Goal: Information Seeking & Learning: Check status

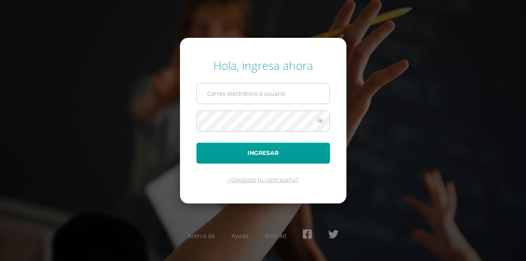
click at [215, 94] on input "text" at bounding box center [263, 93] width 133 height 20
type input "pedagogia@lasallechiquimula.edu.gt"
click at [197, 143] on button "Ingresar" at bounding box center [264, 153] width 134 height 21
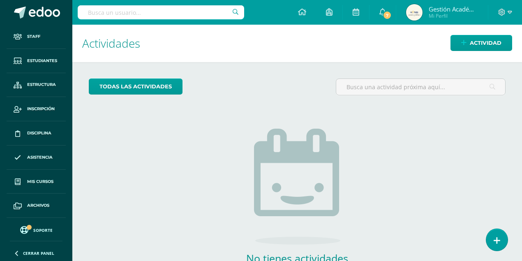
click at [173, 11] on input "text" at bounding box center [161, 12] width 167 height 14
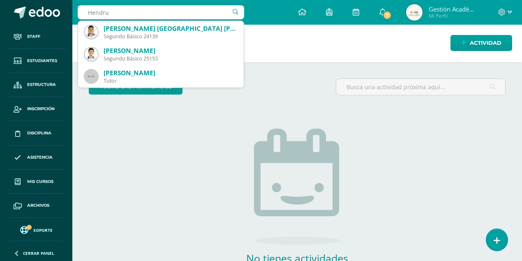
type input "Hendr"
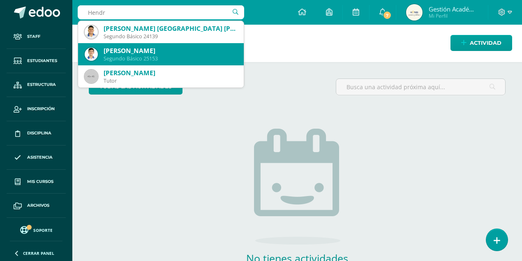
click at [156, 59] on div "Segundo Básico 25153" at bounding box center [171, 58] width 134 height 7
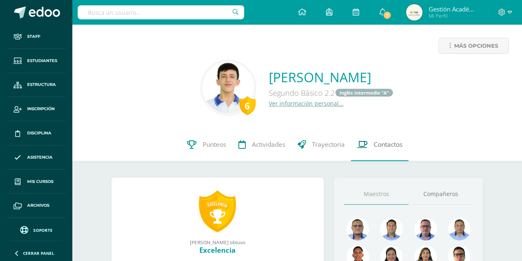
click at [382, 148] on span "Contactos" at bounding box center [388, 144] width 29 height 9
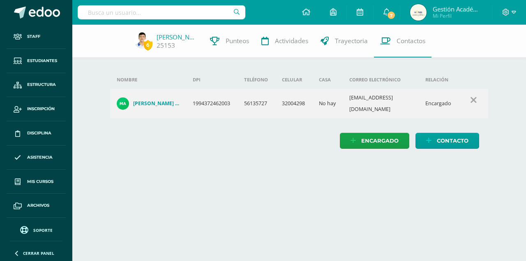
click at [149, 102] on h4 "[PERSON_NAME] de [PERSON_NAME]" at bounding box center [156, 103] width 46 height 7
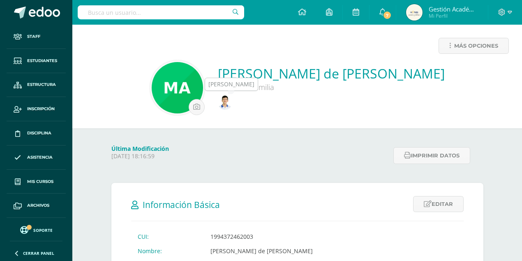
scroll to position [27, 0]
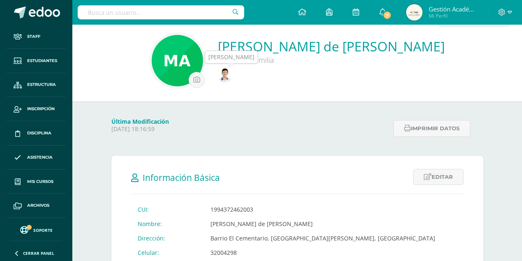
click at [232, 78] on img at bounding box center [225, 75] width 14 height 14
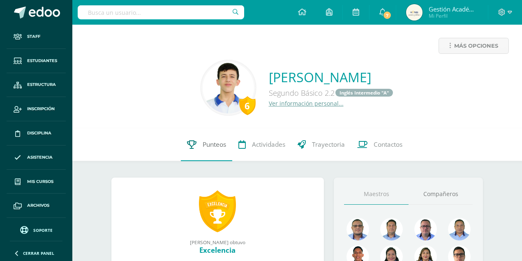
click at [203, 146] on span "Punteos" at bounding box center [214, 144] width 23 height 9
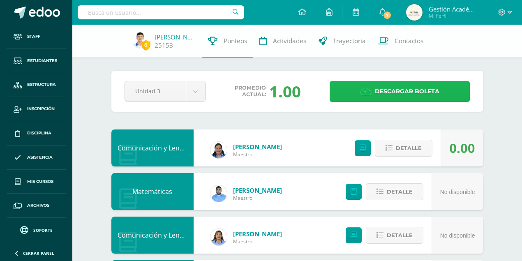
click at [388, 87] on span "Descargar boleta" at bounding box center [407, 91] width 65 height 20
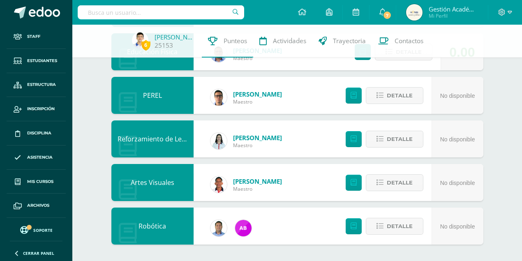
scroll to position [494, 0]
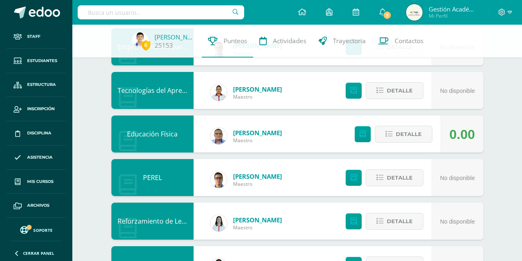
drag, startPoint x: 156, startPoint y: 16, endPoint x: 150, endPoint y: 16, distance: 6.6
click at [155, 16] on input "text" at bounding box center [161, 12] width 167 height 14
type input "Steven"
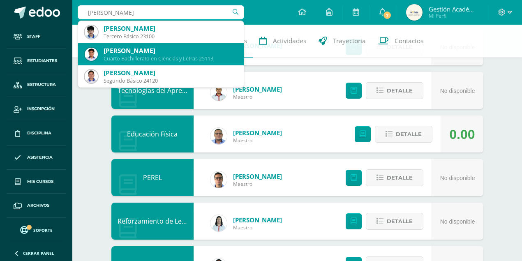
click at [142, 51] on div "[PERSON_NAME]" at bounding box center [171, 50] width 134 height 9
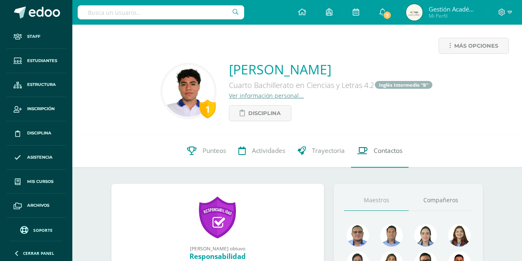
click at [375, 147] on span "Contactos" at bounding box center [388, 151] width 29 height 9
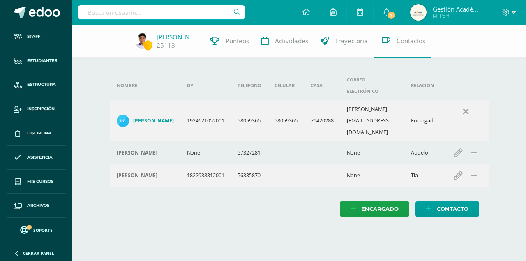
drag, startPoint x: 526, startPoint y: 97, endPoint x: 524, endPoint y: 162, distance: 64.6
click at [526, 142] on div "1 [PERSON_NAME] 25113 Punteos Actividades Trayectoria Contactos Agrega un nuevo…" at bounding box center [299, 129] width 454 height 209
click at [243, 216] on html "Staff Estudiantes Estructura Inscripción Disciplina Asistencia Mis cursos Archi…" at bounding box center [263, 117] width 526 height 234
